Goal: Task Accomplishment & Management: Use online tool/utility

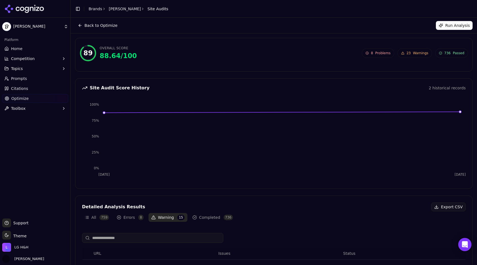
scroll to position [74, 0]
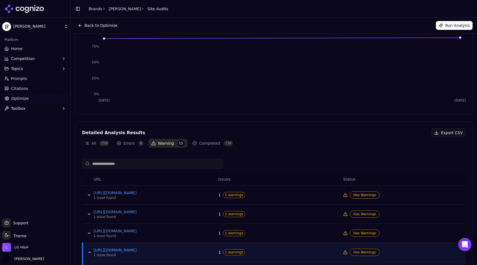
click at [22, 9] on icon at bounding box center [24, 9] width 40 height 8
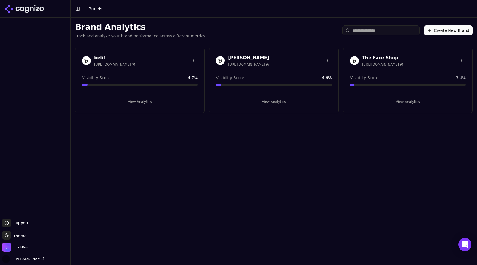
click at [95, 59] on h3 "belif" at bounding box center [114, 57] width 41 height 7
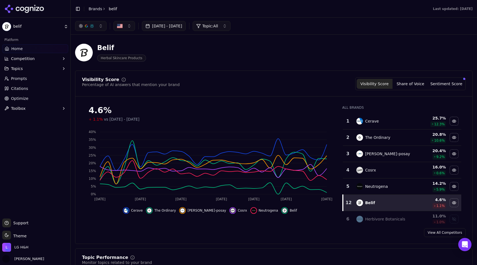
click at [18, 101] on link "Optimize" at bounding box center [35, 98] width 66 height 9
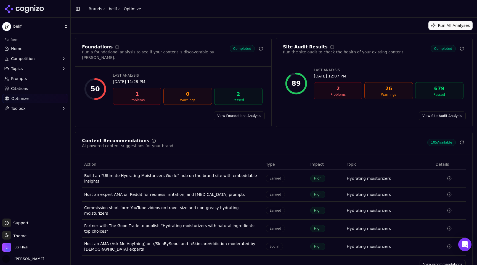
click at [449, 25] on button "Run All Analyses" at bounding box center [451, 25] width 44 height 9
click at [439, 111] on link "View Site Audit Analysis" at bounding box center [442, 115] width 47 height 9
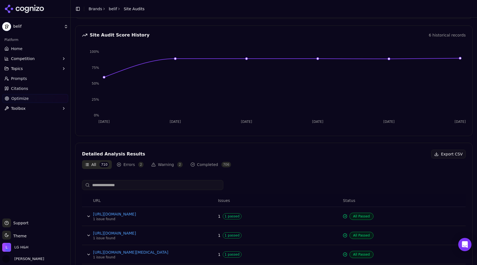
click at [131, 164] on button "Errors 2" at bounding box center [130, 164] width 32 height 9
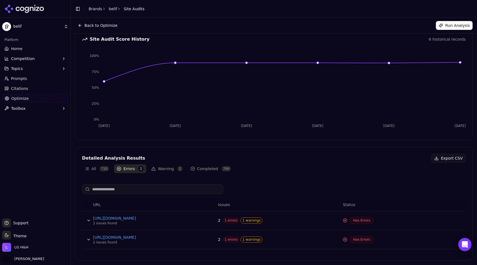
click at [158, 168] on button "Warning 2" at bounding box center [167, 168] width 37 height 9
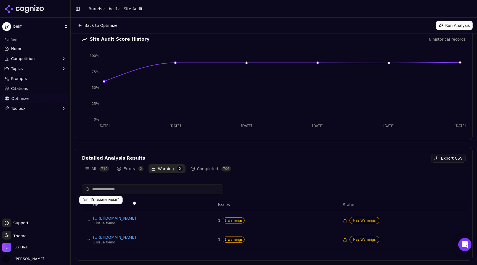
click at [99, 219] on link "[URL][DOMAIN_NAME]" at bounding box center [134, 218] width 83 height 6
click at [449, 22] on button "Run Analysis" at bounding box center [454, 25] width 37 height 9
click at [455, 25] on button "Run Analysis" at bounding box center [454, 25] width 37 height 9
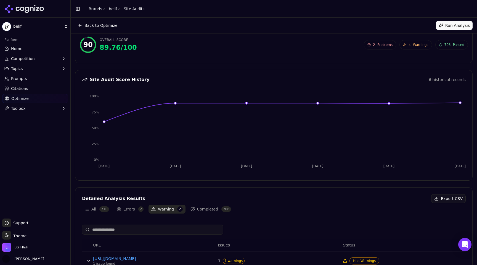
scroll to position [9, 0]
click at [81, 25] on button "Back to Optimize" at bounding box center [97, 25] width 45 height 9
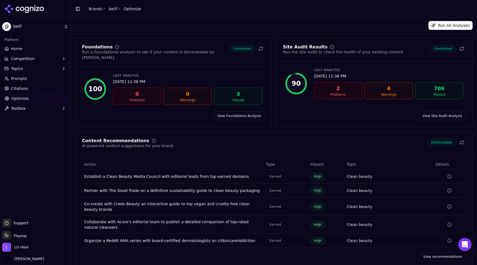
scroll to position [2, 0]
click at [463, 49] on icon at bounding box center [462, 48] width 4 height 4
click at [373, 94] on div "Warnings" at bounding box center [388, 94] width 43 height 4
click at [309, 47] on div "Site Audit Results" at bounding box center [305, 47] width 45 height 4
click at [303, 79] on div "90" at bounding box center [296, 83] width 22 height 22
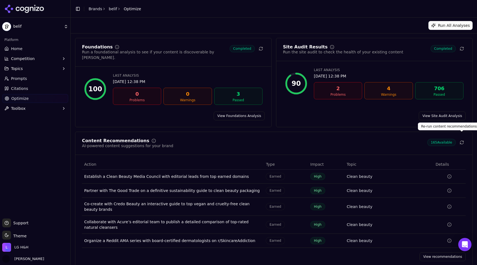
click at [388, 88] on div "4" at bounding box center [388, 89] width 43 height 8
click at [447, 111] on link "View Site Audit Analysis" at bounding box center [442, 115] width 47 height 9
click at [398, 93] on div "Warnings" at bounding box center [388, 94] width 43 height 4
click at [434, 111] on link "View Site Audit Analysis" at bounding box center [442, 115] width 47 height 9
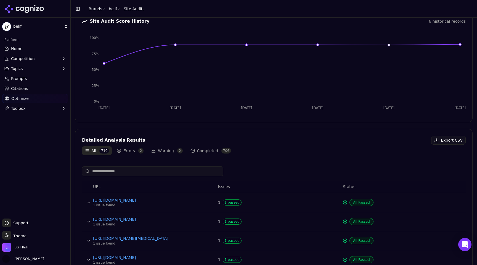
click at [128, 151] on button "Errors 2" at bounding box center [130, 150] width 32 height 9
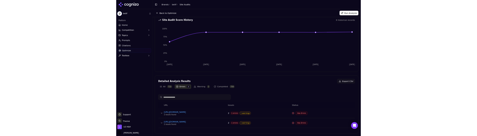
scroll to position [49, 0]
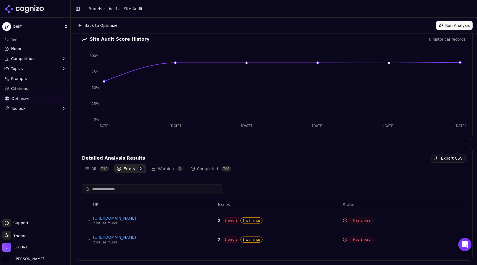
click at [153, 168] on button "Warning 2" at bounding box center [167, 168] width 37 height 9
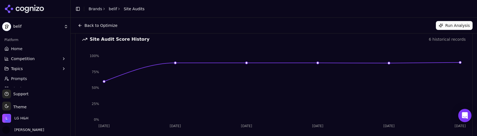
click at [458, 21] on button "Run Analysis" at bounding box center [454, 25] width 37 height 9
click at [450, 26] on button "Run Analysis" at bounding box center [454, 25] width 37 height 9
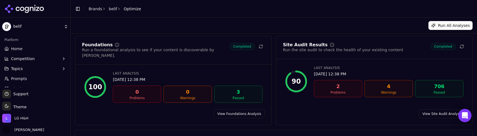
click at [391, 53] on div "Site Audit Results Run the site audit to check the health of your existing cont…" at bounding box center [375, 51] width 196 height 16
click at [455, 26] on button "Run All Analyses" at bounding box center [451, 25] width 44 height 9
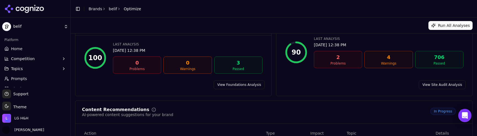
scroll to position [40, 0]
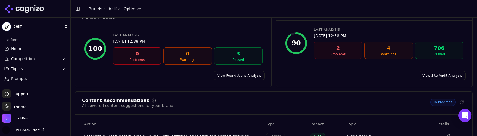
click at [437, 71] on link "View Site Audit Analysis" at bounding box center [442, 75] width 47 height 9
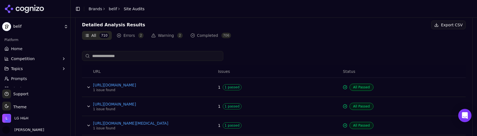
scroll to position [188, 0]
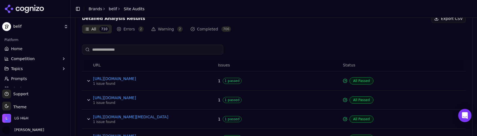
click at [164, 29] on button "Warning 2" at bounding box center [167, 29] width 37 height 9
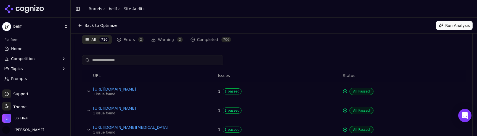
scroll to position [148, 0]
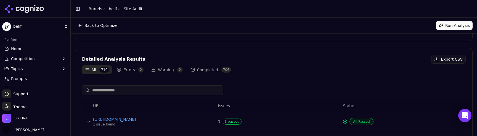
click at [164, 72] on button "Warning 2" at bounding box center [167, 69] width 37 height 9
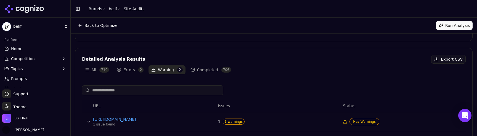
click at [23, 27] on html "belif Platform Home Competition Topics Prompts Citations Optimize Toolbox Suppo…" at bounding box center [238, 68] width 477 height 136
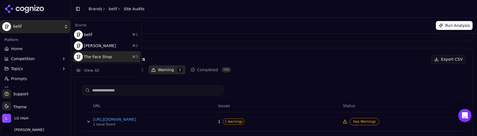
click at [104, 57] on div "The Face Shop ⌘ 3" at bounding box center [107, 56] width 68 height 11
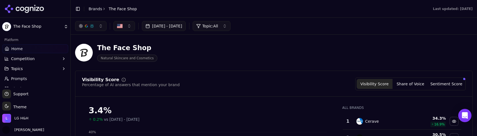
scroll to position [28, 0]
click at [28, 69] on link "Optimize" at bounding box center [35, 70] width 66 height 9
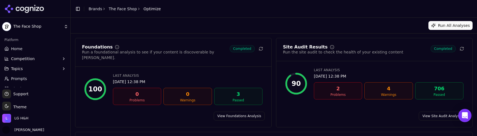
click at [25, 7] on icon at bounding box center [24, 9] width 40 height 8
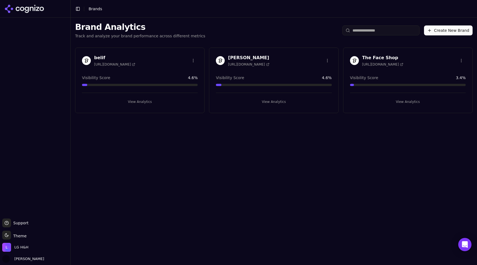
click at [54, 23] on div at bounding box center [35, 118] width 70 height 196
click at [409, 105] on button "View Analytics" at bounding box center [408, 101] width 116 height 9
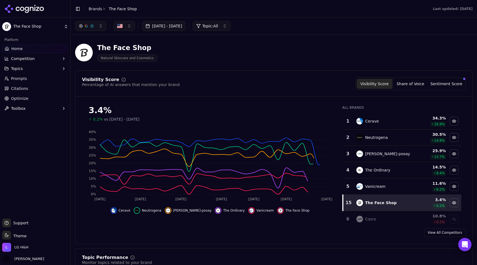
click at [23, 98] on span "Optimize" at bounding box center [19, 99] width 17 height 6
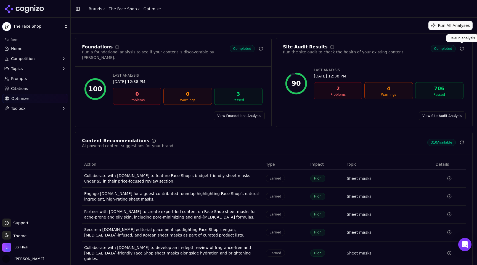
click at [462, 51] on button at bounding box center [462, 49] width 8 height 8
click at [444, 111] on link "View Site Audit Analysis" at bounding box center [442, 115] width 47 height 9
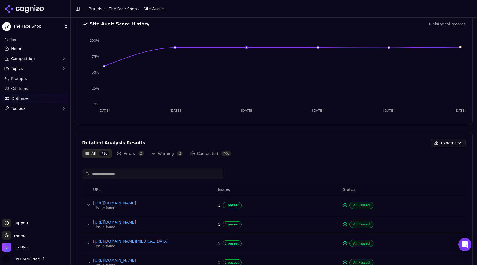
click at [171, 155] on button "Warning 2" at bounding box center [167, 153] width 37 height 9
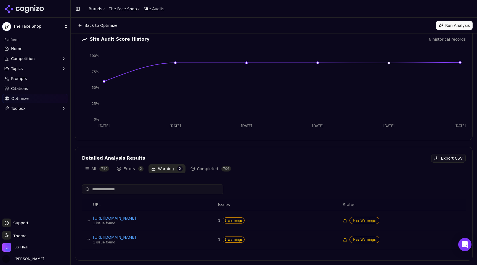
click at [90, 220] on button "Data table" at bounding box center [88, 220] width 9 height 9
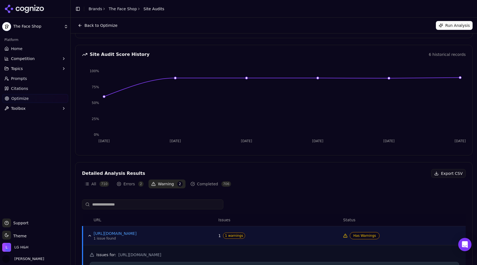
scroll to position [13, 0]
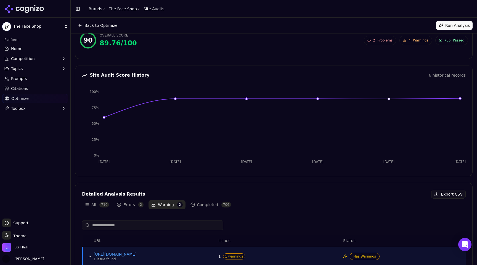
click at [133, 205] on button "Errors 2" at bounding box center [130, 204] width 32 height 9
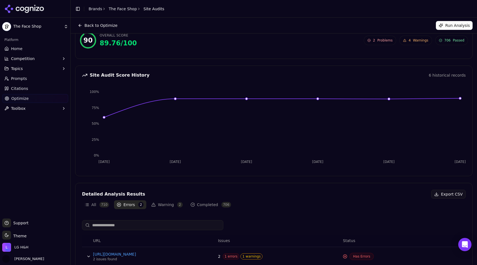
click at [159, 205] on button "Warning 2" at bounding box center [167, 204] width 37 height 9
